Goal: Information Seeking & Learning: Learn about a topic

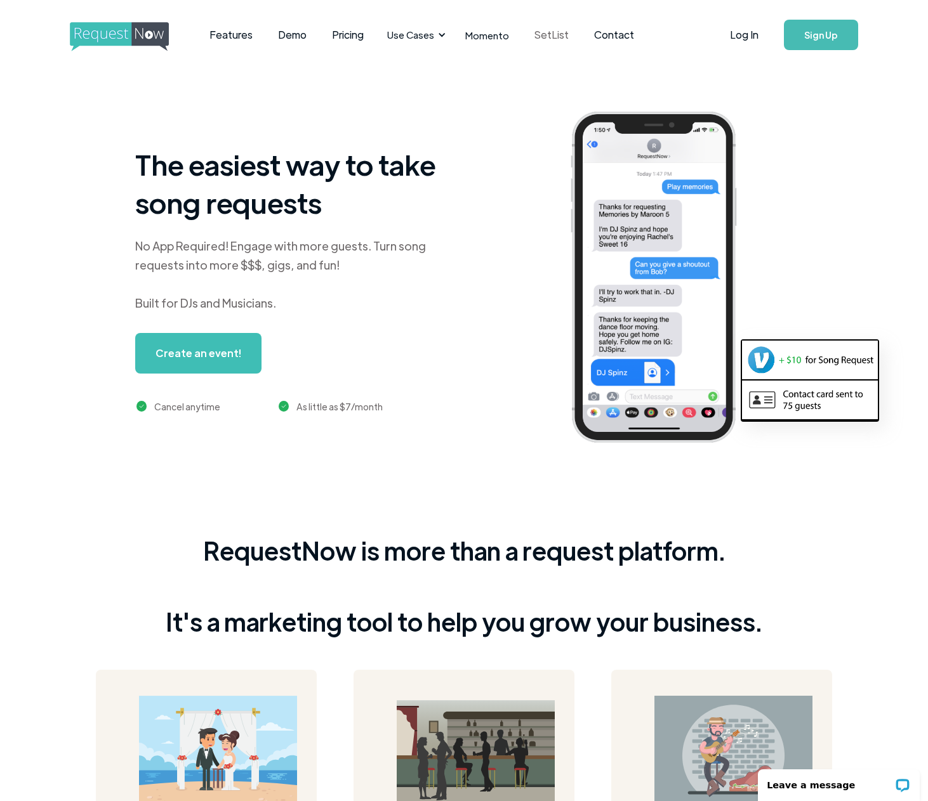
click at [553, 36] on link "SetList" at bounding box center [552, 34] width 60 height 39
click at [221, 35] on link "Features" at bounding box center [231, 34] width 69 height 39
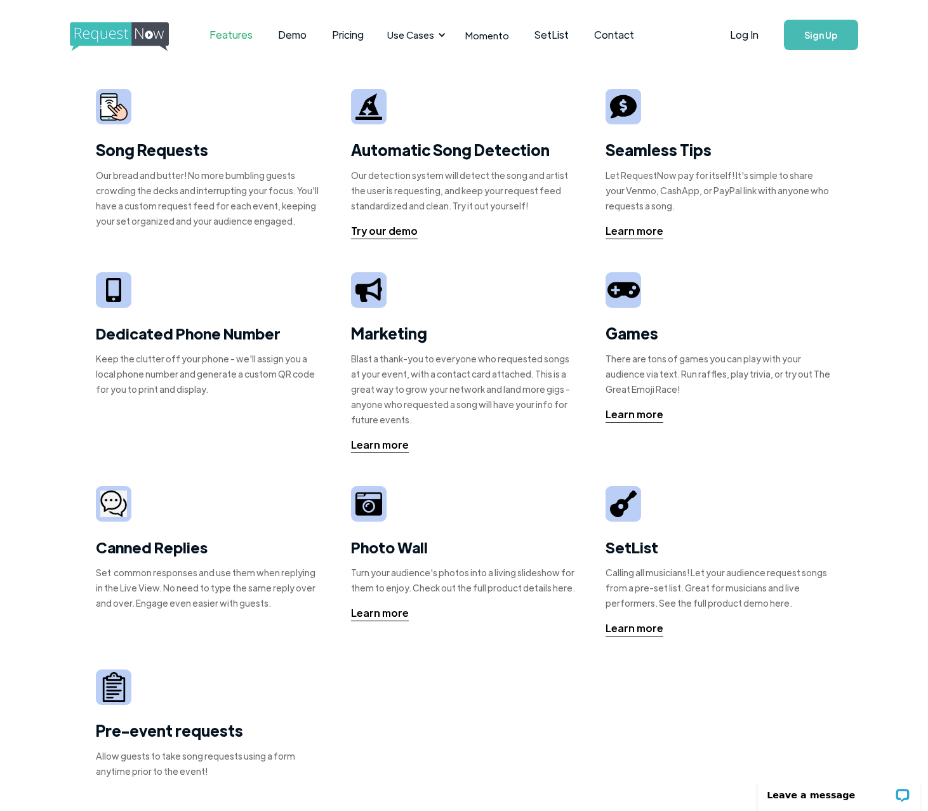
click at [135, 144] on strong "Song Requests" at bounding box center [152, 150] width 112 height 20
click at [118, 97] on img at bounding box center [113, 106] width 27 height 27
click at [107, 117] on img at bounding box center [113, 106] width 27 height 27
click at [128, 175] on div "Our bread and butter! No more bumbling guests crowding the decks and interrupti…" at bounding box center [209, 197] width 226 height 61
click at [132, 152] on strong "Song Requests" at bounding box center [152, 150] width 112 height 20
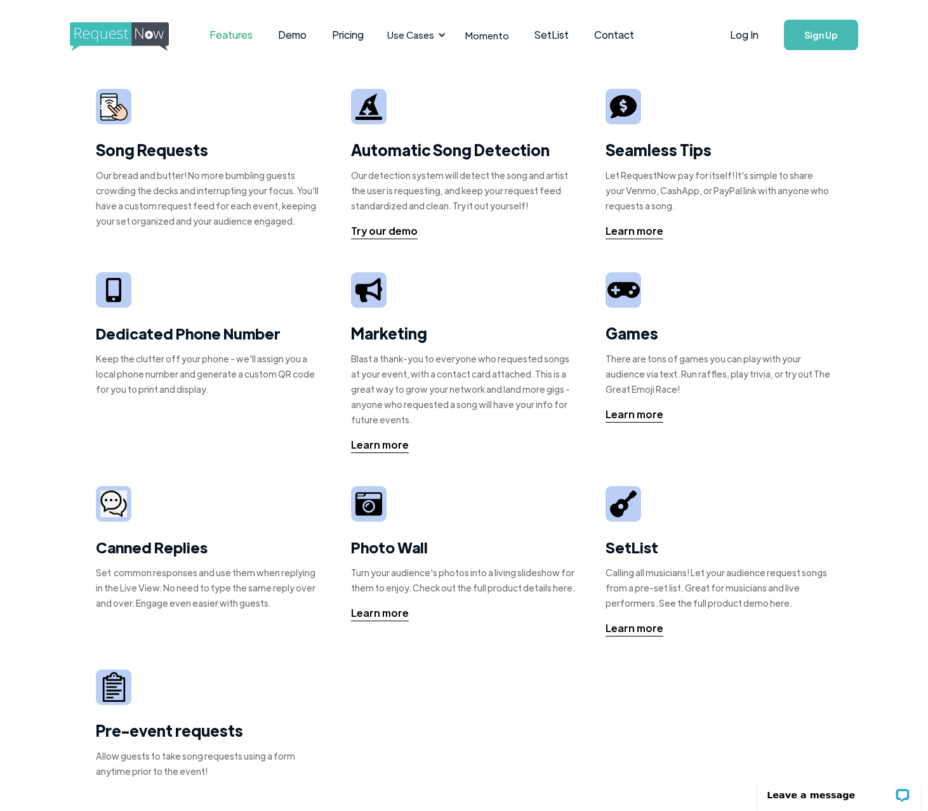
click at [132, 154] on strong "Song Requests" at bounding box center [152, 150] width 112 height 20
click at [139, 30] on img "home" at bounding box center [131, 36] width 122 height 29
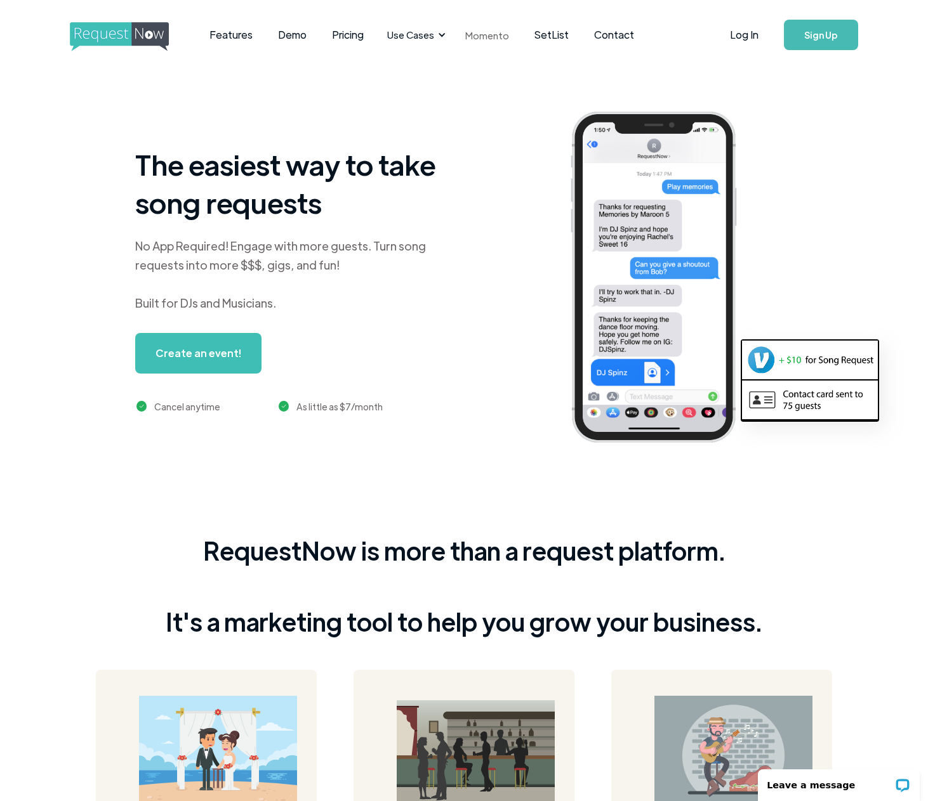
click at [475, 37] on link "Momento" at bounding box center [486, 34] width 69 height 37
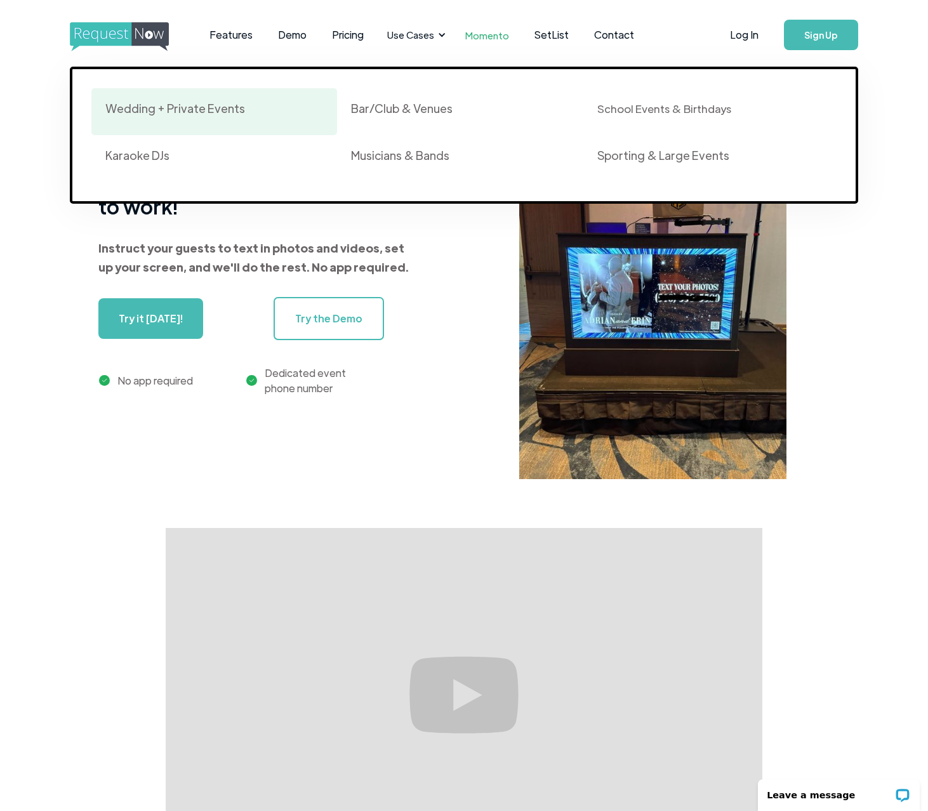
click at [185, 107] on div "Wedding + Private Events" at bounding box center [175, 108] width 140 height 15
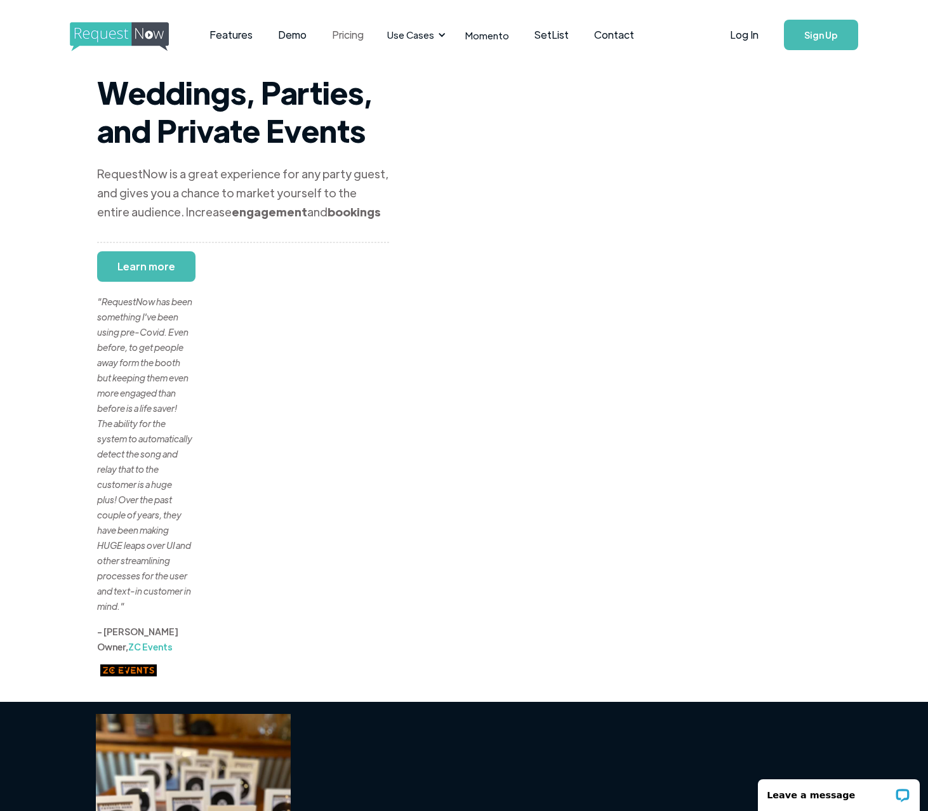
click at [348, 37] on link "Pricing" at bounding box center [347, 34] width 57 height 39
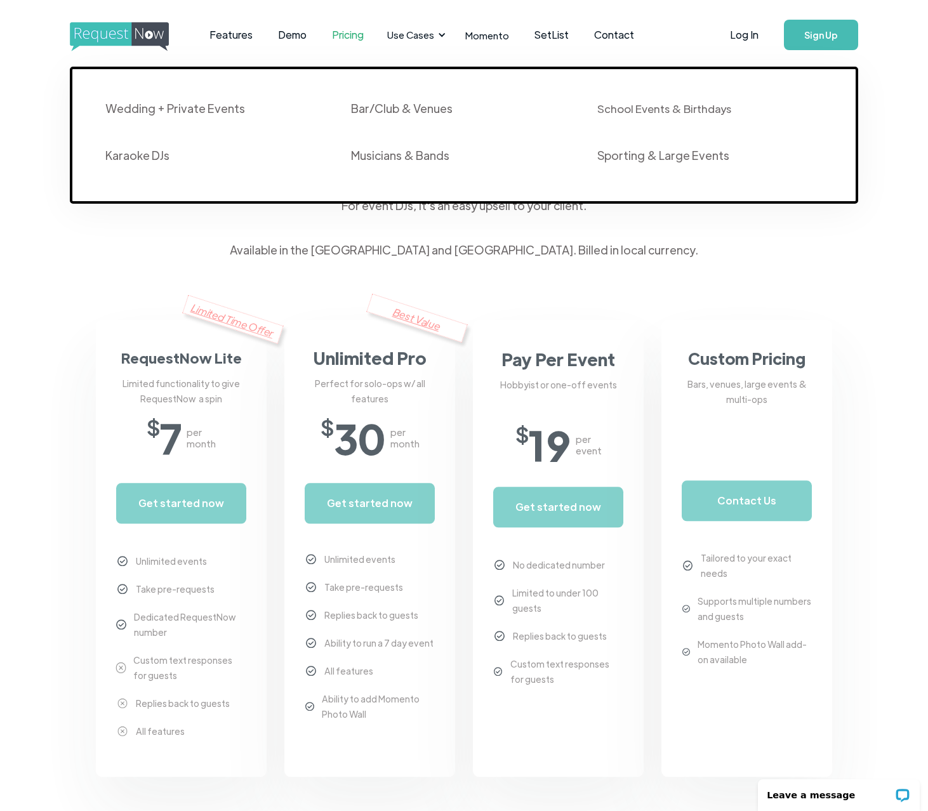
click at [415, 35] on div "Use Cases" at bounding box center [410, 35] width 47 height 14
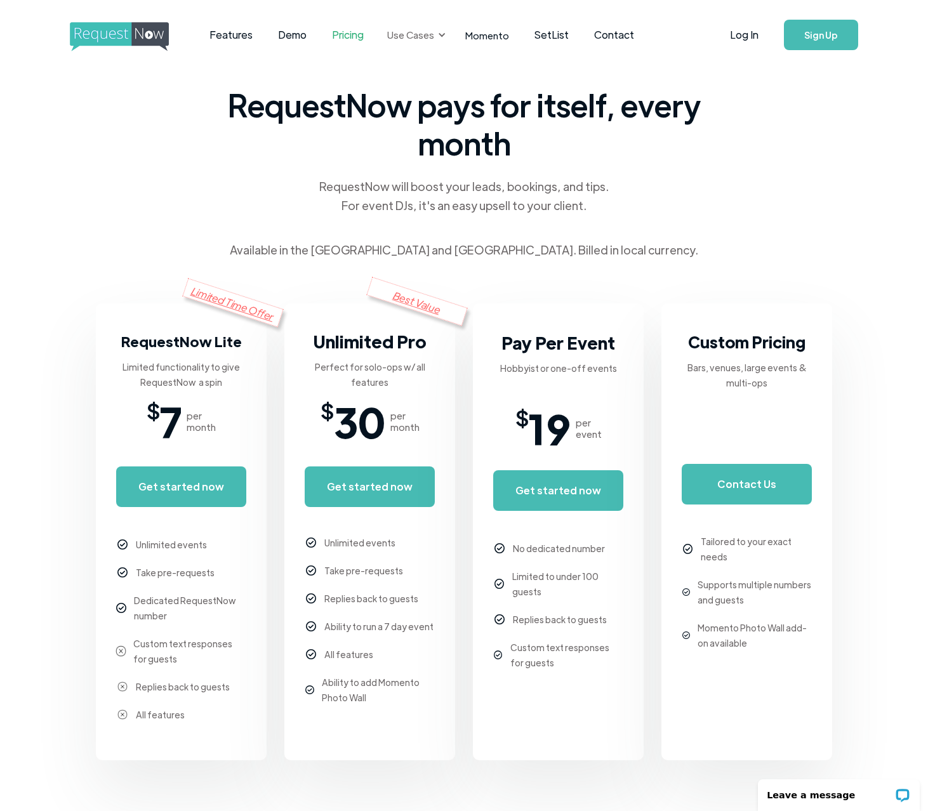
click at [415, 34] on div "Use Cases" at bounding box center [410, 35] width 47 height 14
click at [269, 34] on link "Demo" at bounding box center [292, 34] width 54 height 39
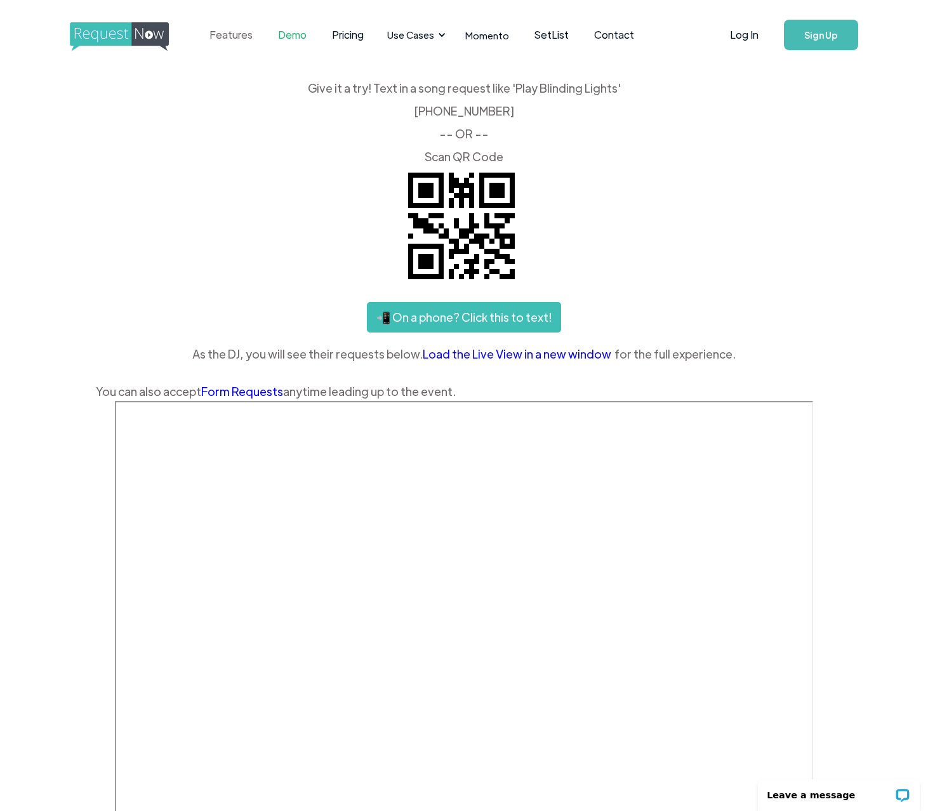
click at [240, 30] on link "Features" at bounding box center [231, 34] width 69 height 39
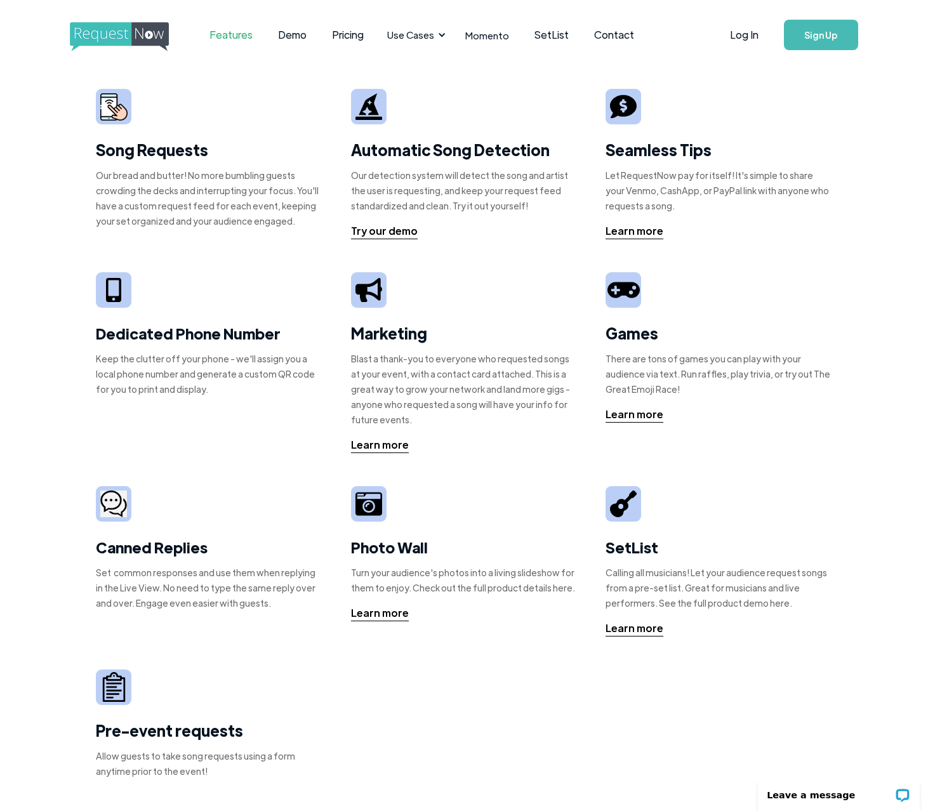
click at [239, 35] on link "Features" at bounding box center [231, 34] width 69 height 39
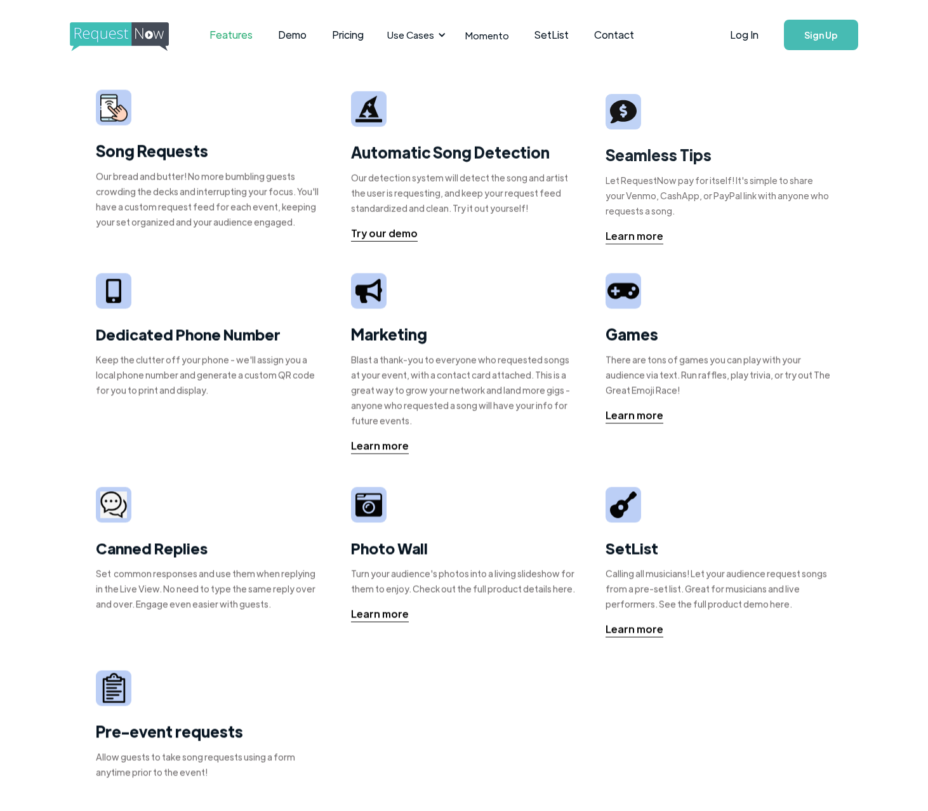
click at [128, 117] on div at bounding box center [114, 107] width 36 height 36
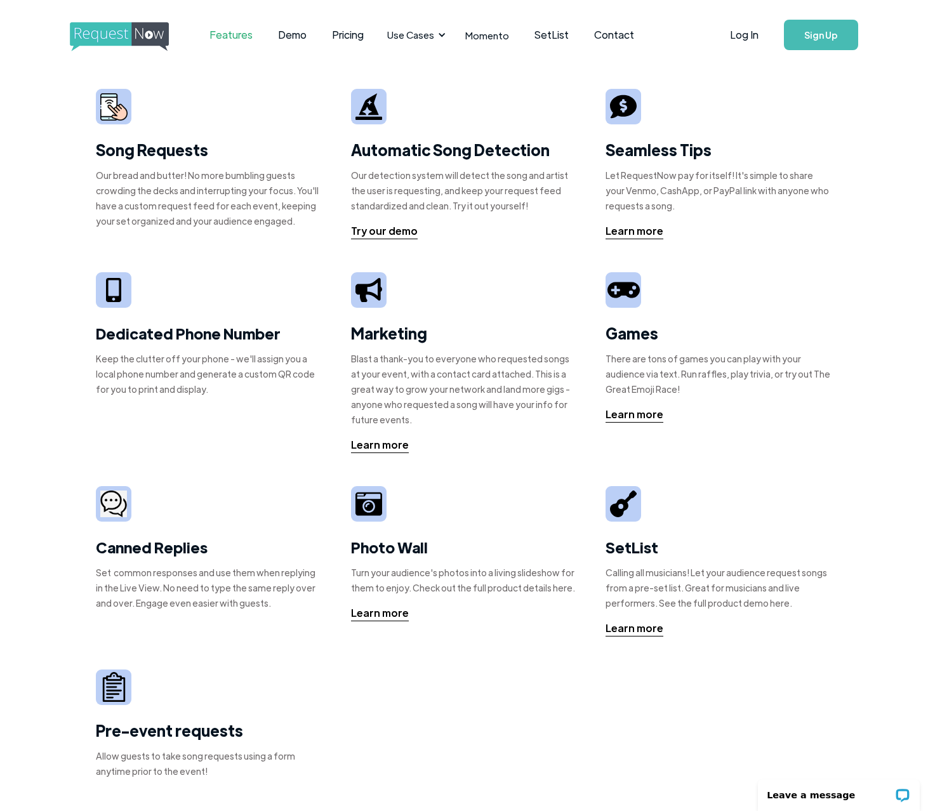
click at [110, 110] on img at bounding box center [113, 106] width 27 height 27
click at [124, 156] on strong "Song Requests" at bounding box center [152, 150] width 112 height 20
click at [127, 204] on div "Our bread and butter! No more bumbling guests crowding the decks and interrupti…" at bounding box center [209, 197] width 226 height 61
drag, startPoint x: 128, startPoint y: 206, endPoint x: 211, endPoint y: 213, distance: 83.4
click at [132, 207] on div "Our bread and butter! No more bumbling guests crowding the decks and interrupti…" at bounding box center [209, 197] width 226 height 61
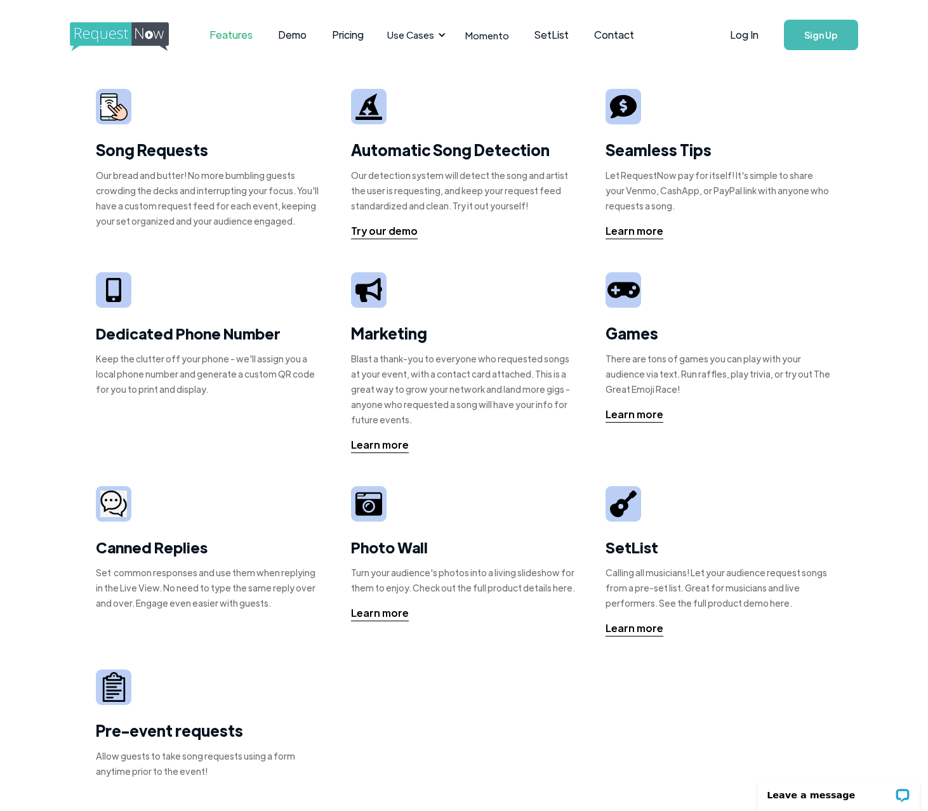
click at [211, 213] on div "Our bread and butter! No more bumbling guests crowding the decks and interrupti…" at bounding box center [209, 197] width 226 height 61
click at [229, 188] on div "Our bread and butter! No more bumbling guests crowding the decks and interrupti…" at bounding box center [209, 197] width 226 height 61
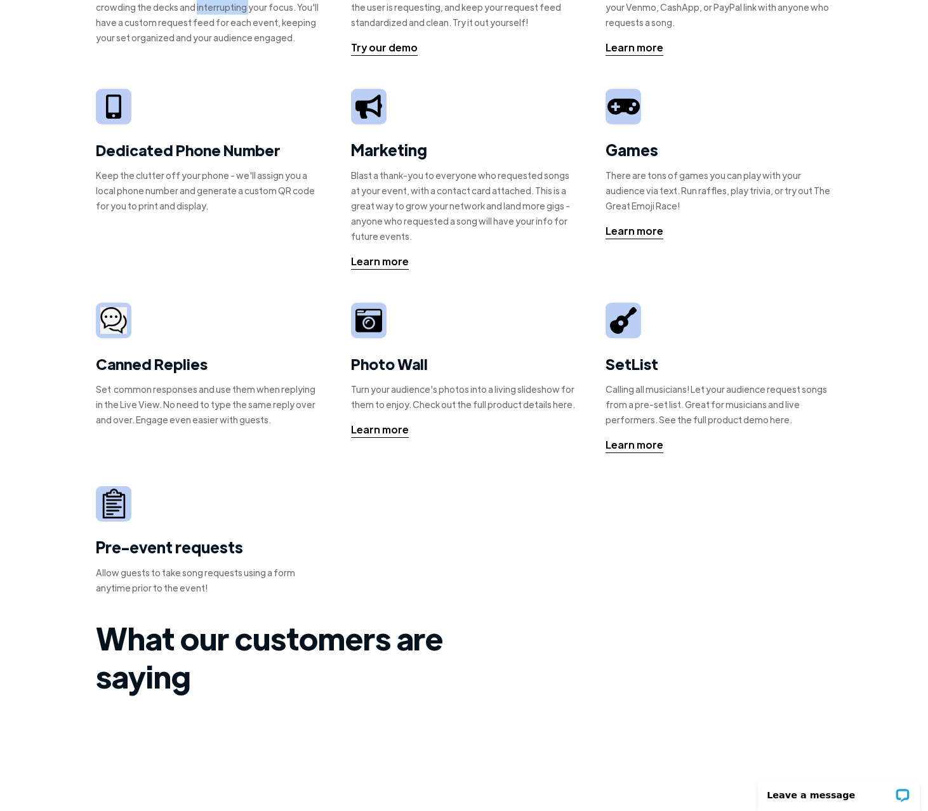
scroll to position [198, 0]
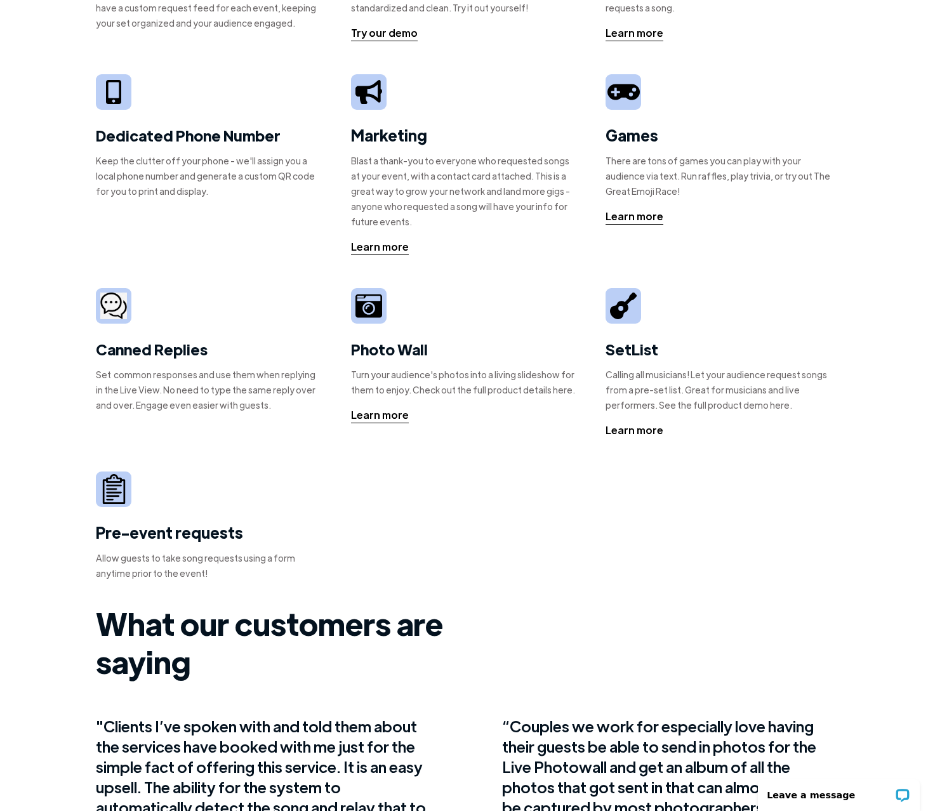
click at [625, 427] on div "Learn more" at bounding box center [634, 430] width 58 height 15
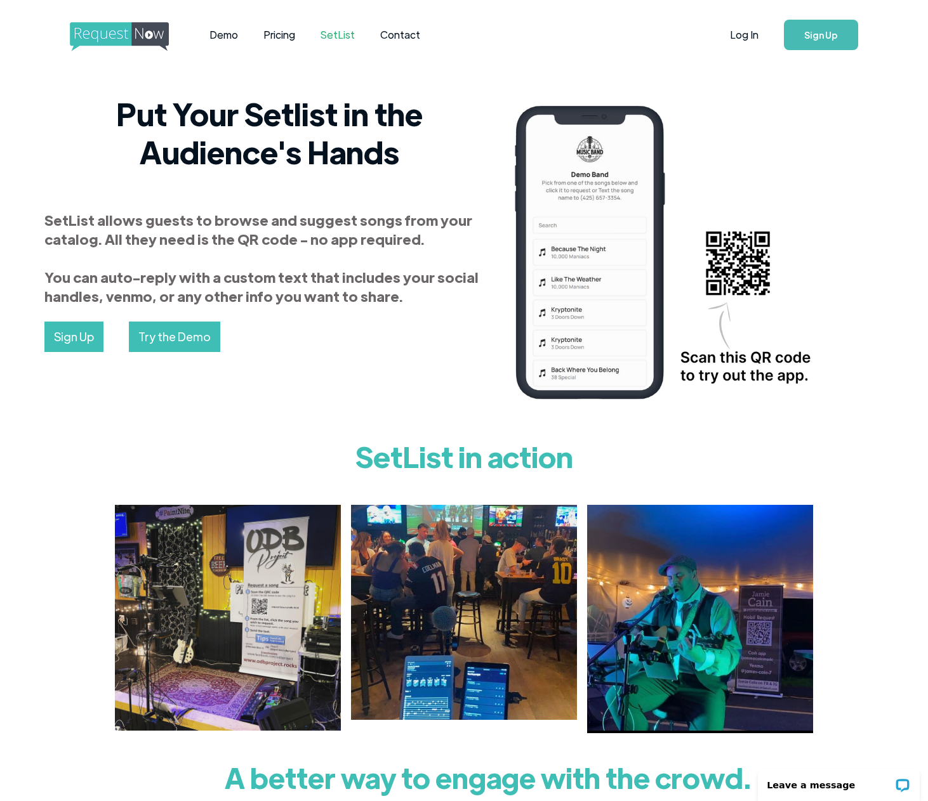
click at [177, 339] on link "Try the Demo" at bounding box center [174, 337] width 91 height 30
click at [119, 32] on img "home" at bounding box center [131, 36] width 122 height 29
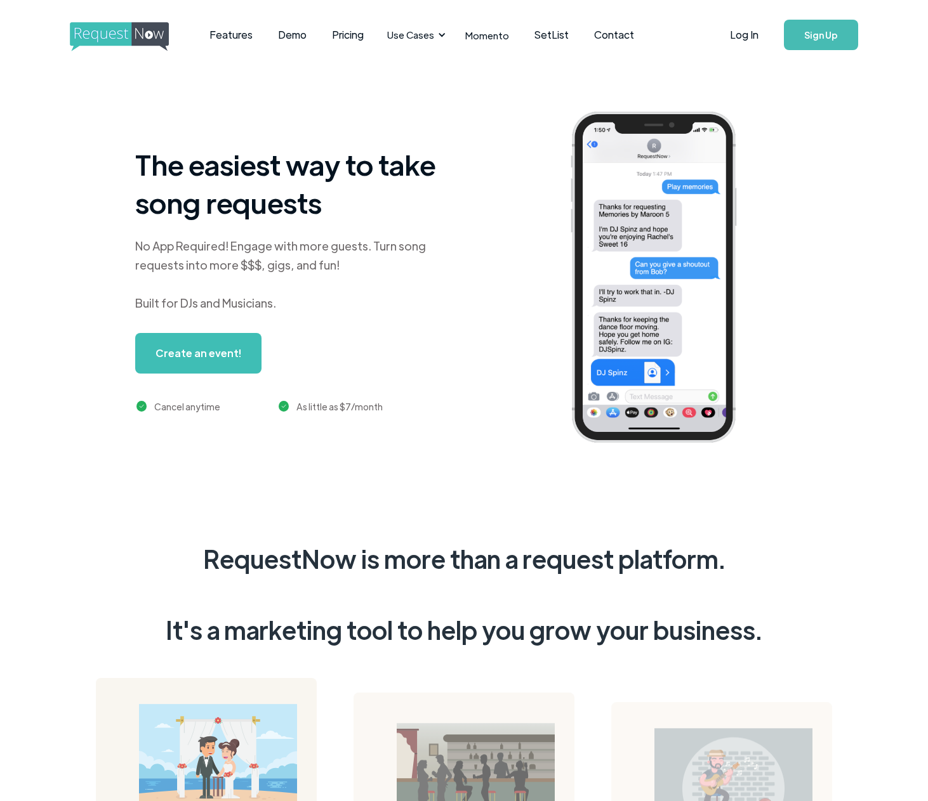
click at [93, 37] on img "home" at bounding box center [131, 36] width 122 height 29
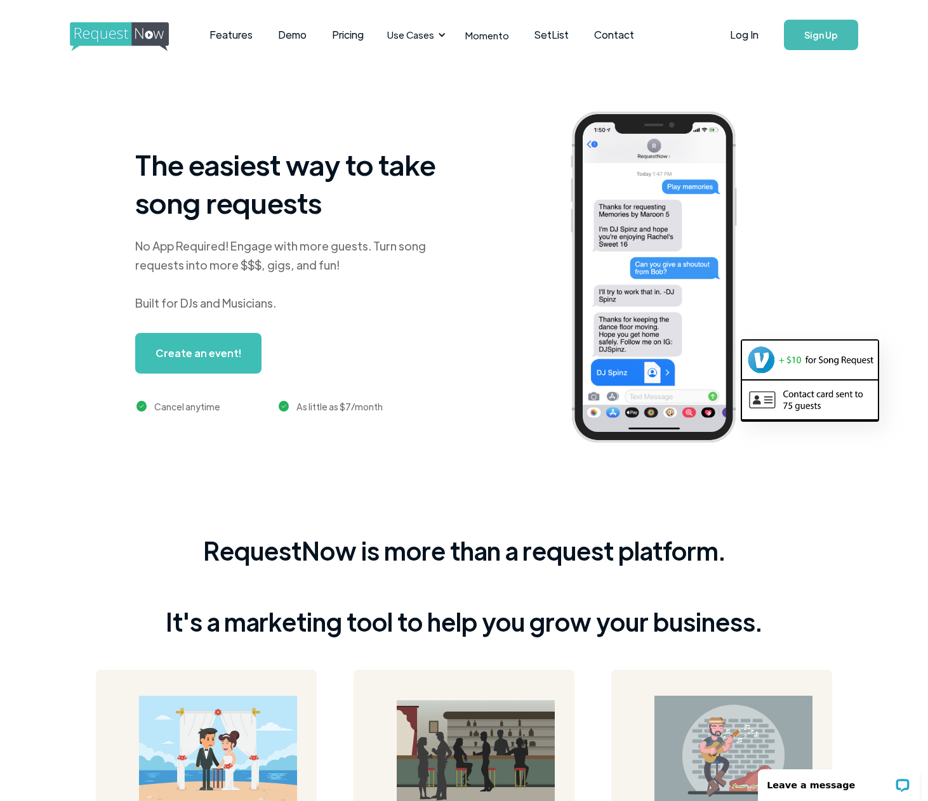
click at [93, 37] on img "home" at bounding box center [131, 36] width 122 height 29
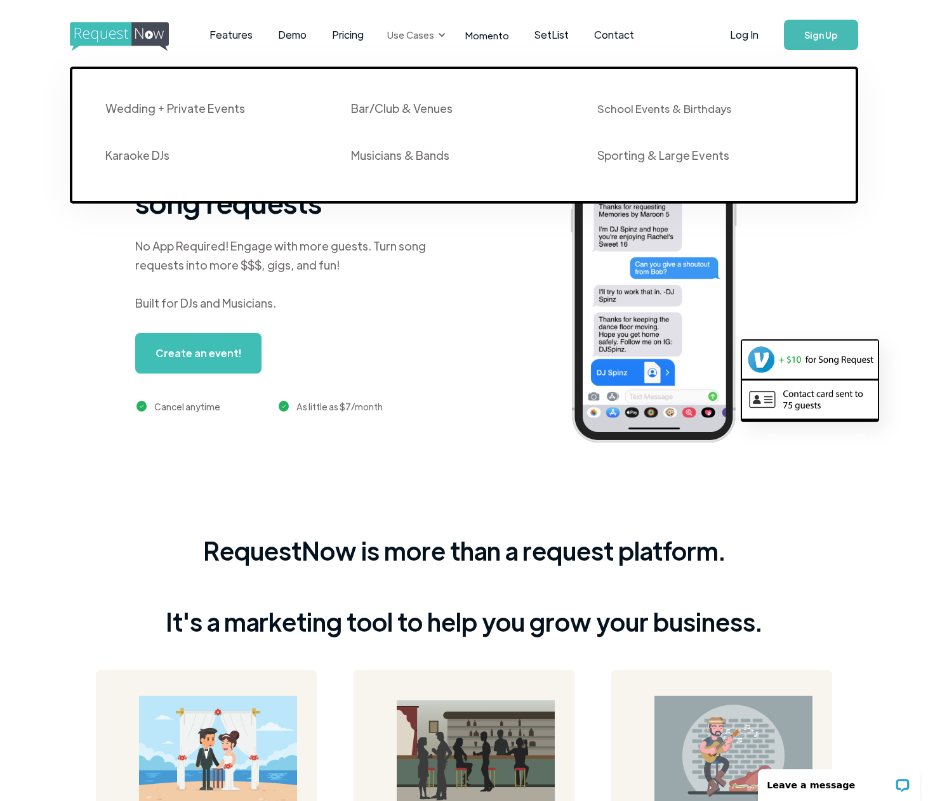
click at [438, 34] on div at bounding box center [441, 34] width 9 height 9
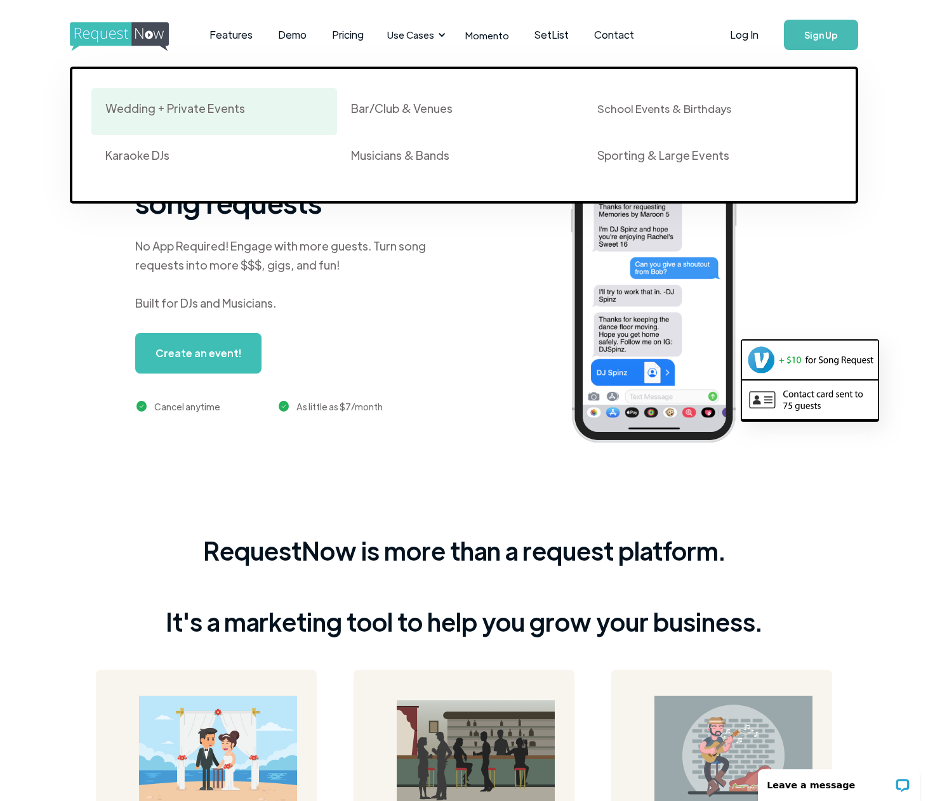
click at [178, 110] on div "Wedding + Private Events" at bounding box center [175, 108] width 140 height 15
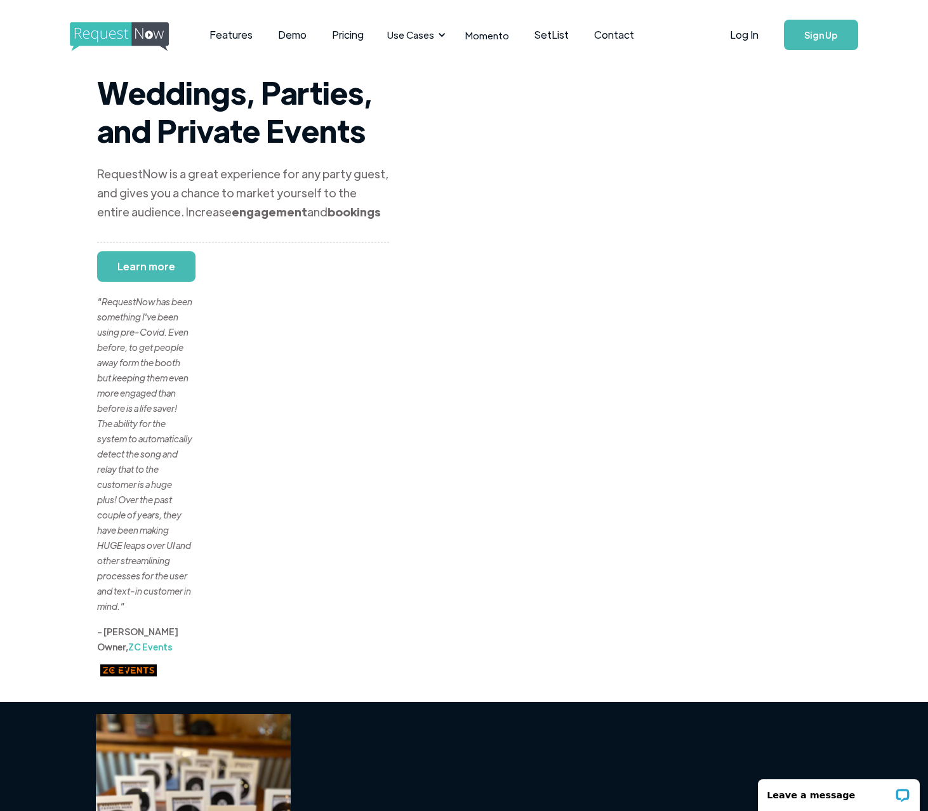
click at [148, 265] on div ""RequestNow has been something I've been using pre-Covid. Even before, to get p…" at bounding box center [144, 438] width 95 height 350
click at [126, 266] on div ""RequestNow has been something I've been using pre-Covid. Even before, to get p…" at bounding box center [144, 438] width 95 height 350
